Goal: Information Seeking & Learning: Learn about a topic

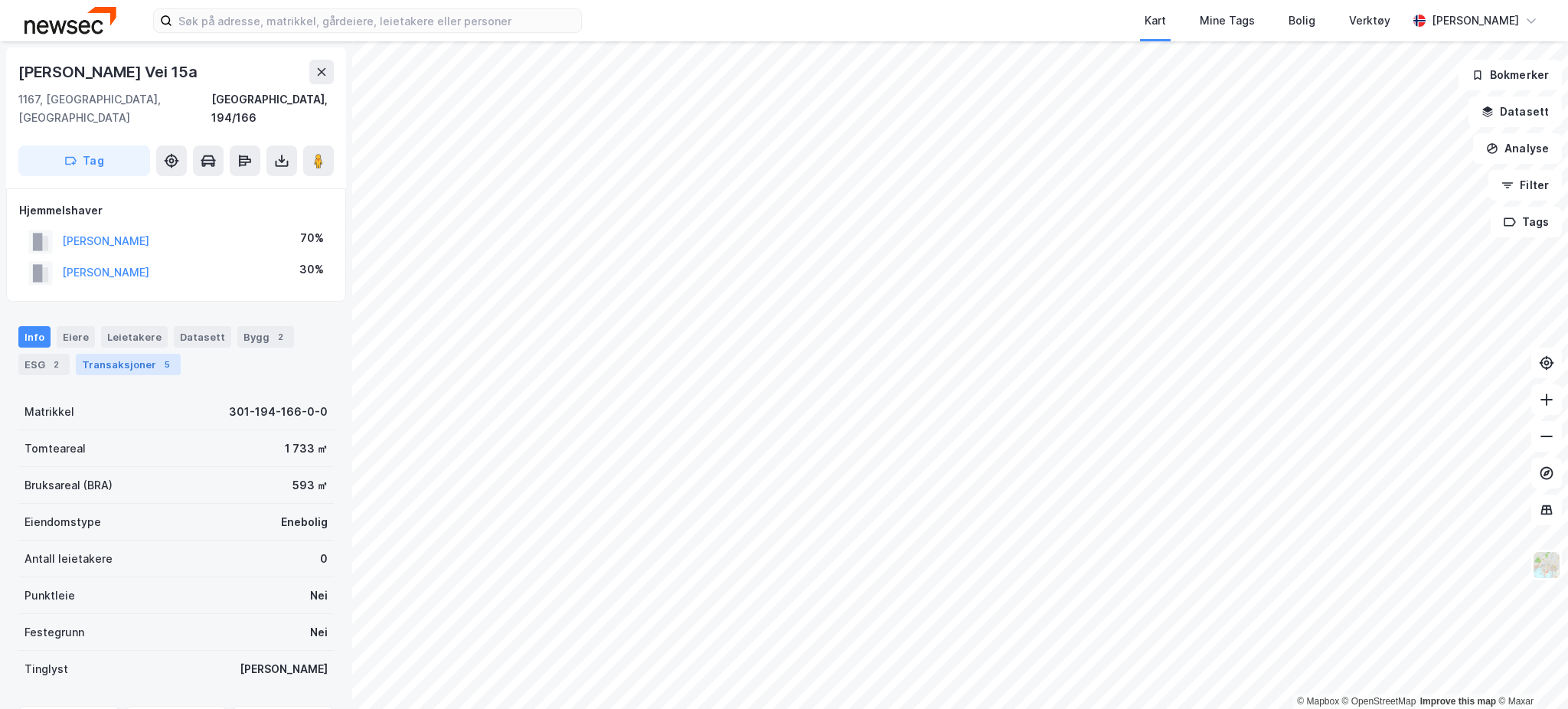
click at [131, 354] on div "Transaksjoner 5" at bounding box center [128, 365] width 105 height 21
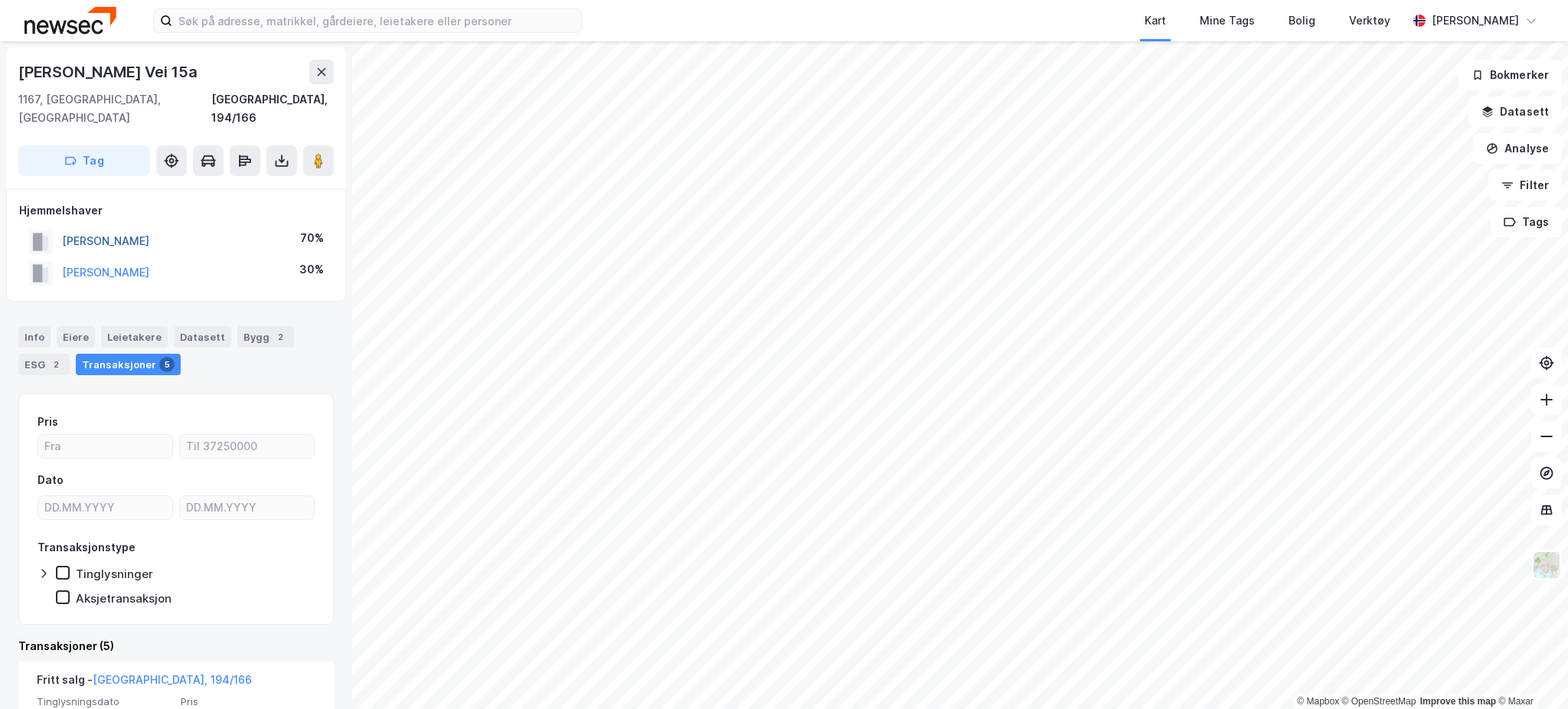
click at [0, 0] on button "[PERSON_NAME]" at bounding box center [0, 0] width 0 height 0
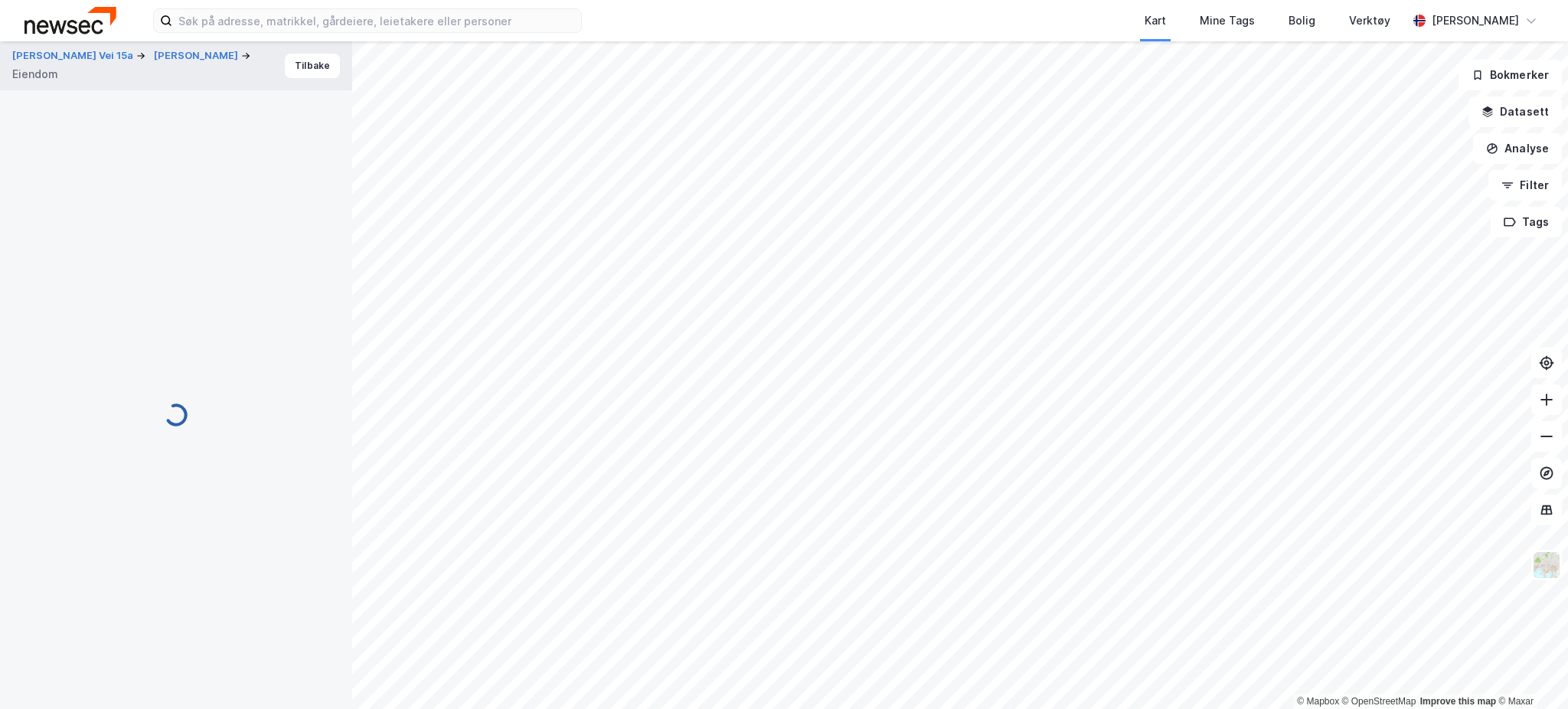
scroll to position [2, 0]
